Goal: Task Accomplishment & Management: Manage account settings

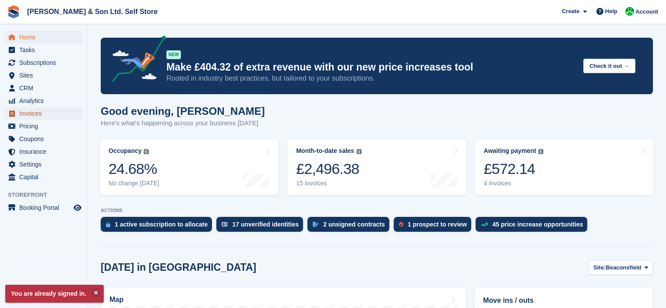
click at [44, 113] on span "Invoices" at bounding box center [45, 113] width 53 height 12
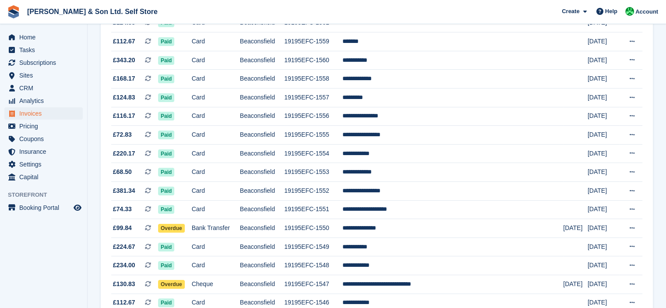
scroll to position [142, 0]
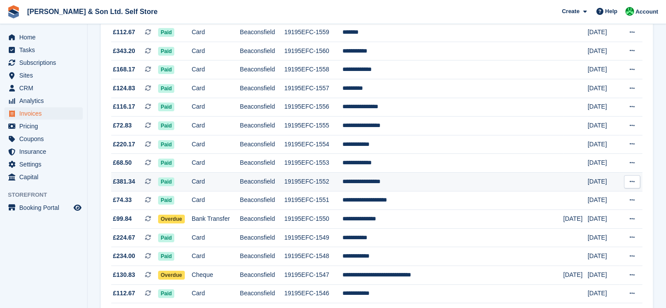
click at [425, 181] on td "**********" at bounding box center [453, 182] width 221 height 19
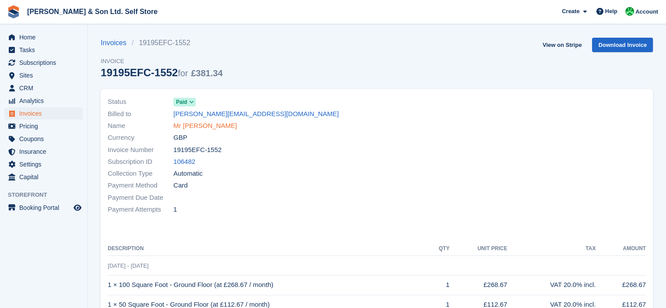
click at [212, 127] on link "Mr [PERSON_NAME]" at bounding box center [205, 126] width 64 height 10
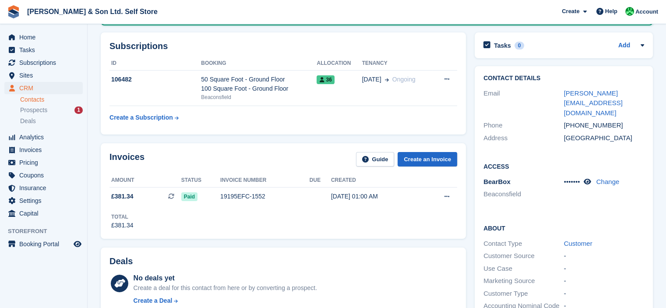
scroll to position [103, 0]
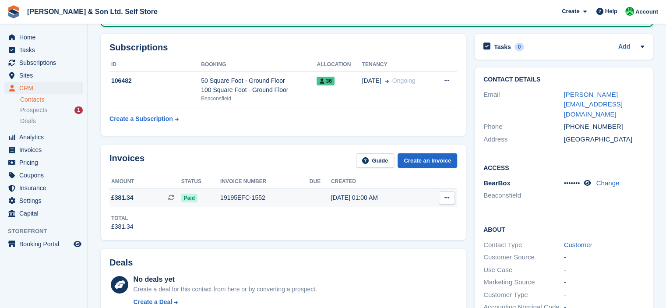
click at [450, 196] on button at bounding box center [447, 197] width 16 height 13
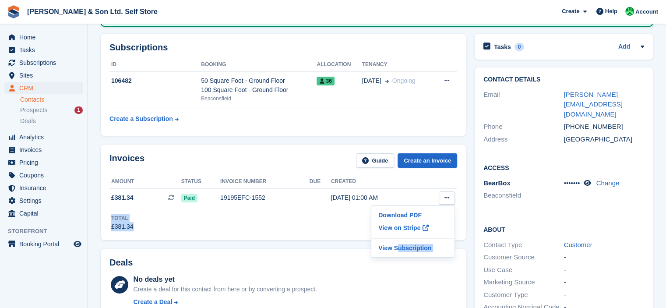
drag, startPoint x: 359, startPoint y: 238, endPoint x: 328, endPoint y: 226, distance: 33.0
click at [328, 226] on div "Invoices Guide Create an Invoice Amount Status Invoice number Due Created £381.…" at bounding box center [283, 192] width 365 height 95
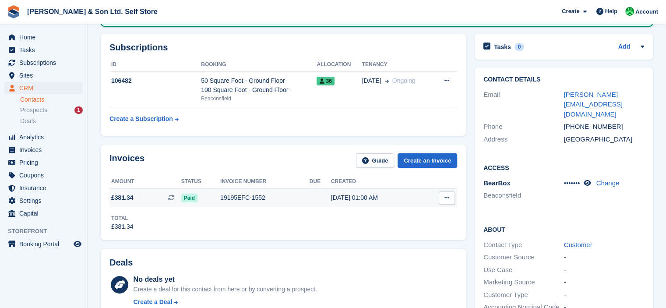
click at [255, 197] on div "19195EFC-1552" at bounding box center [264, 197] width 89 height 9
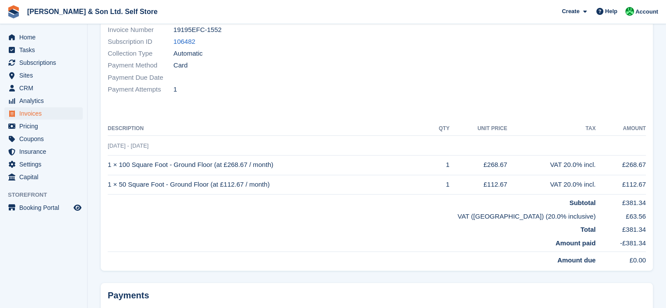
scroll to position [194, 0]
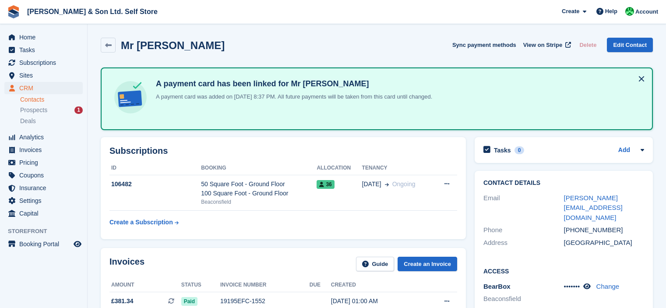
scroll to position [121, 0]
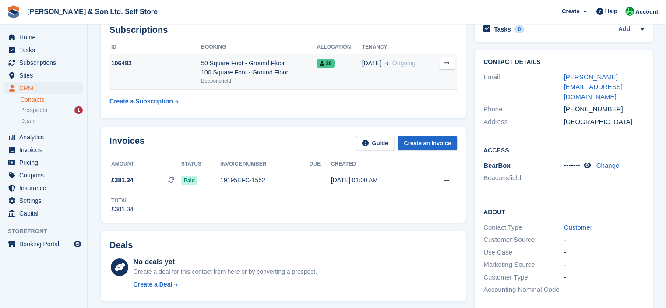
click at [253, 67] on div "50 Square Foot - Ground Floor 100 Square Foot - Ground Floor" at bounding box center [259, 68] width 116 height 18
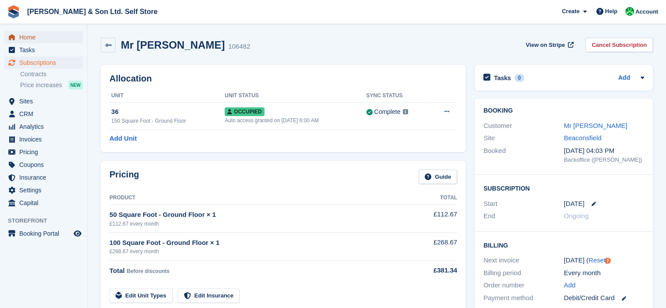
click at [31, 34] on span "Home" at bounding box center [45, 37] width 53 height 12
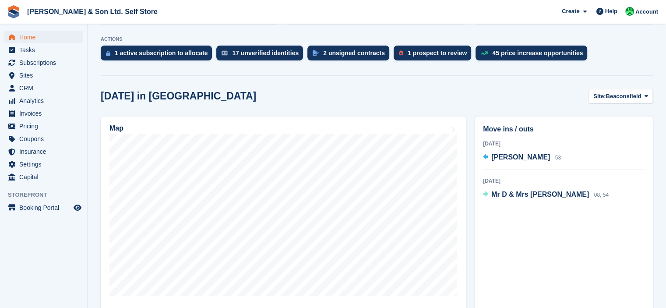
scroll to position [237, 0]
